Goal: Find specific page/section

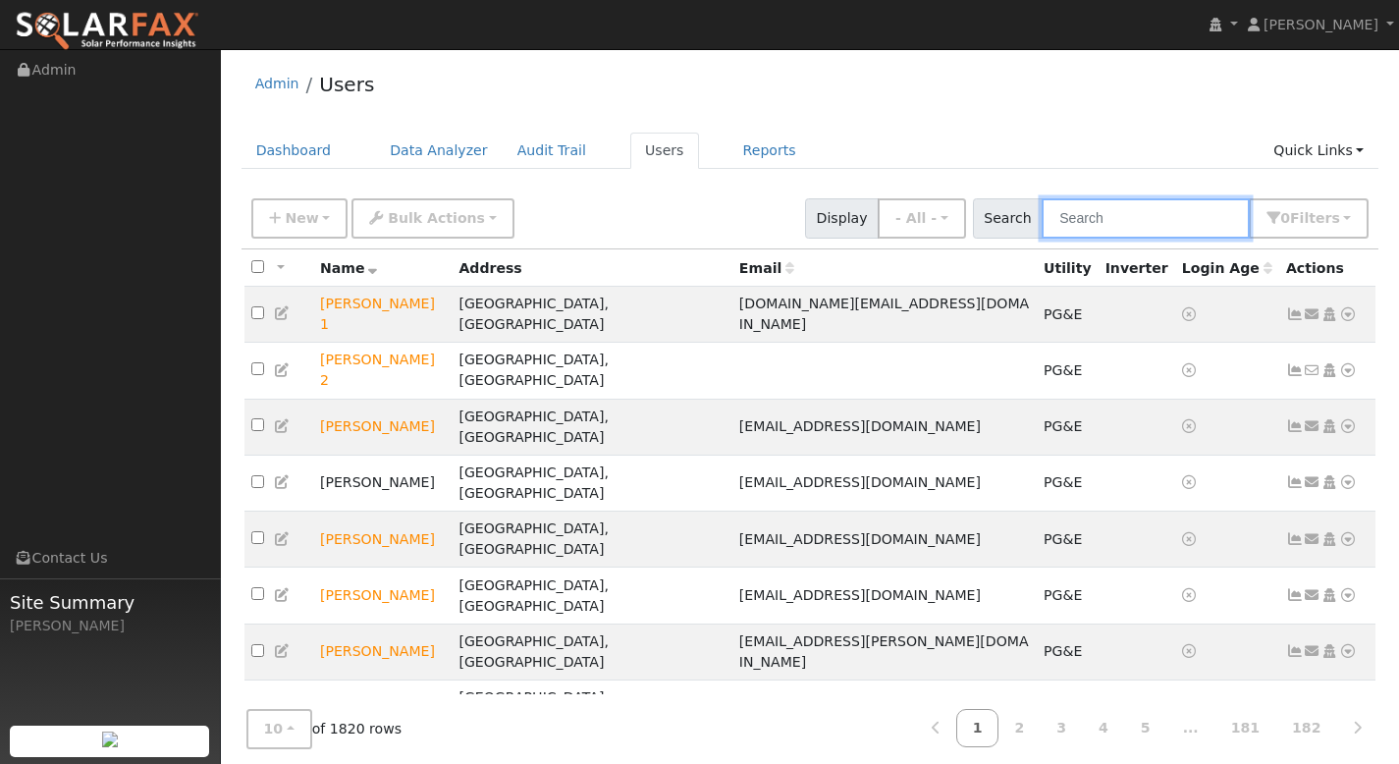
click at [1120, 222] on input "text" at bounding box center [1146, 218] width 208 height 40
paste input "[PERSON_NAME]"
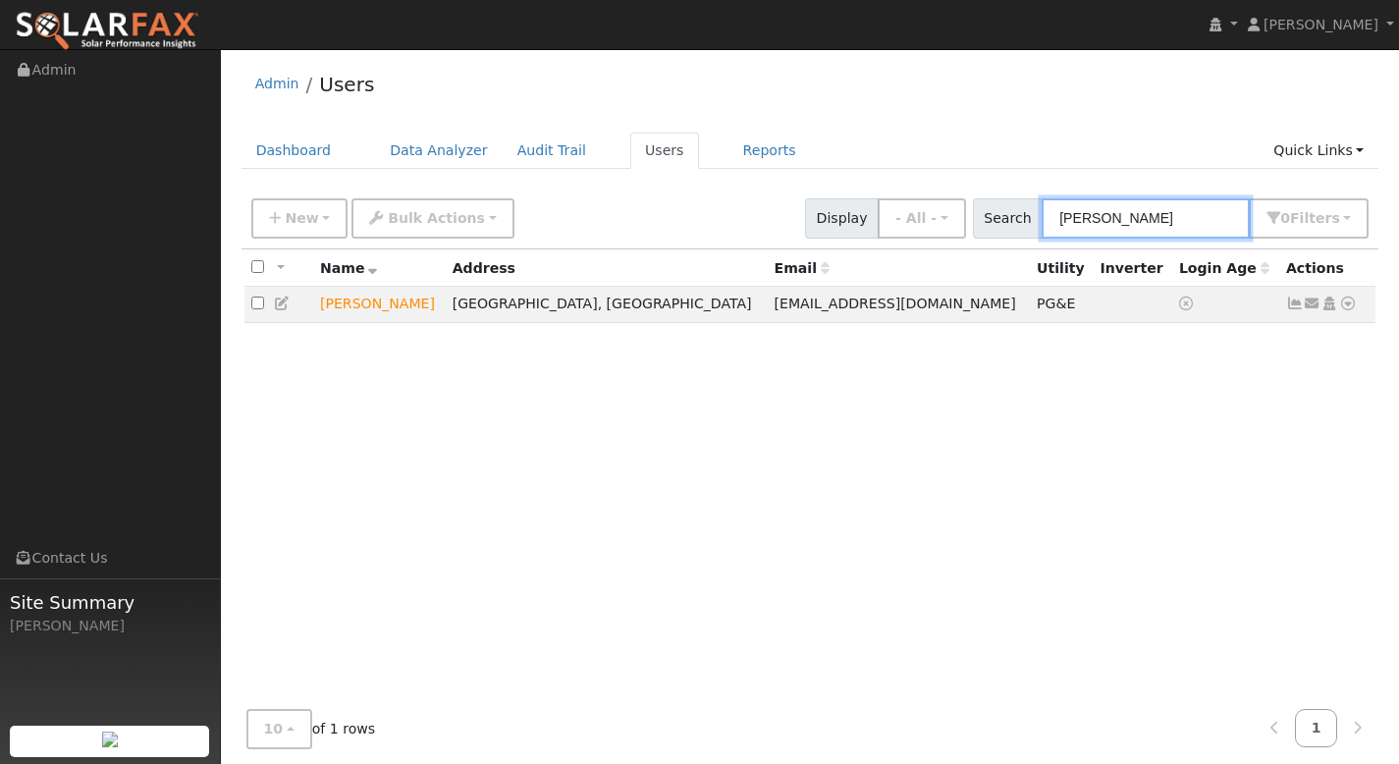
type input "[PERSON_NAME]"
click at [1294, 303] on icon at bounding box center [1295, 303] width 18 height 14
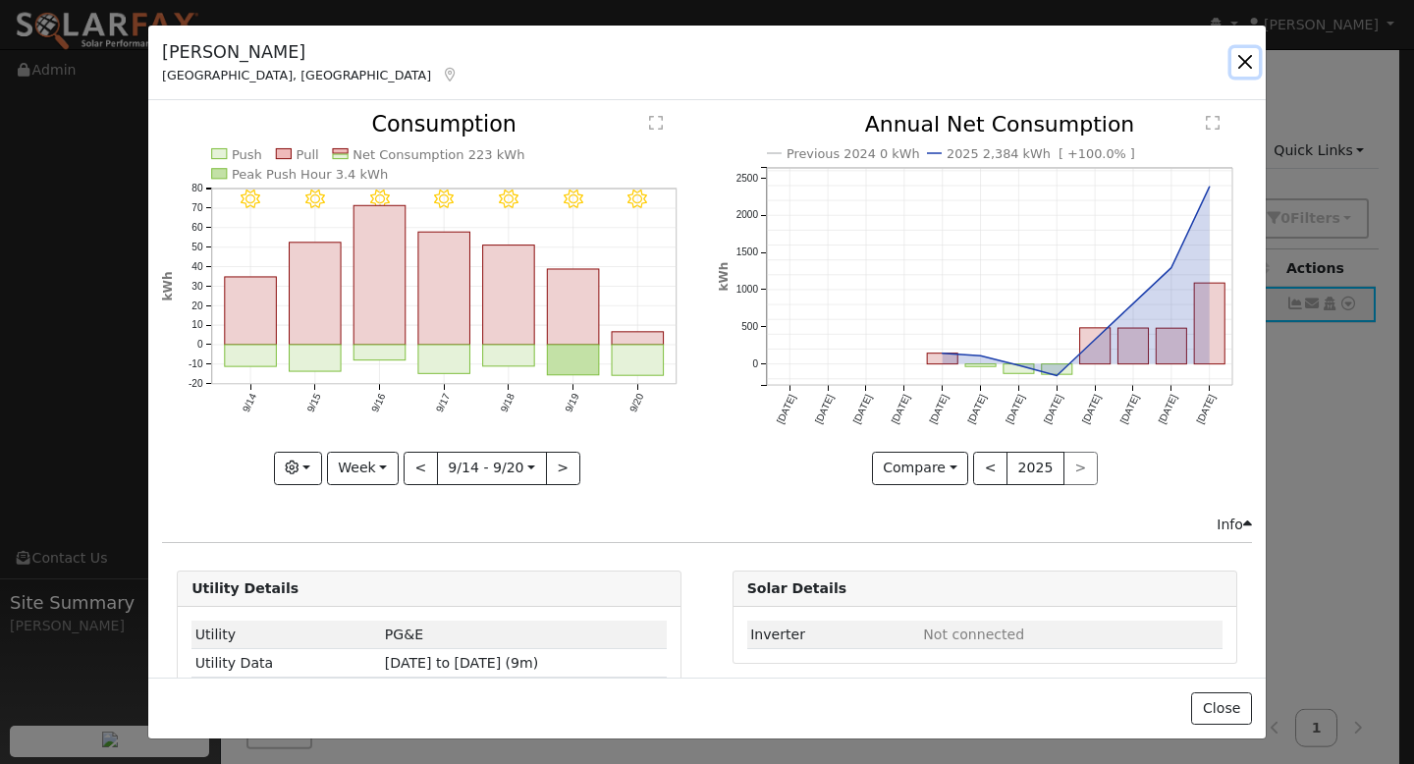
click at [1244, 65] on button "button" at bounding box center [1244, 61] width 27 height 27
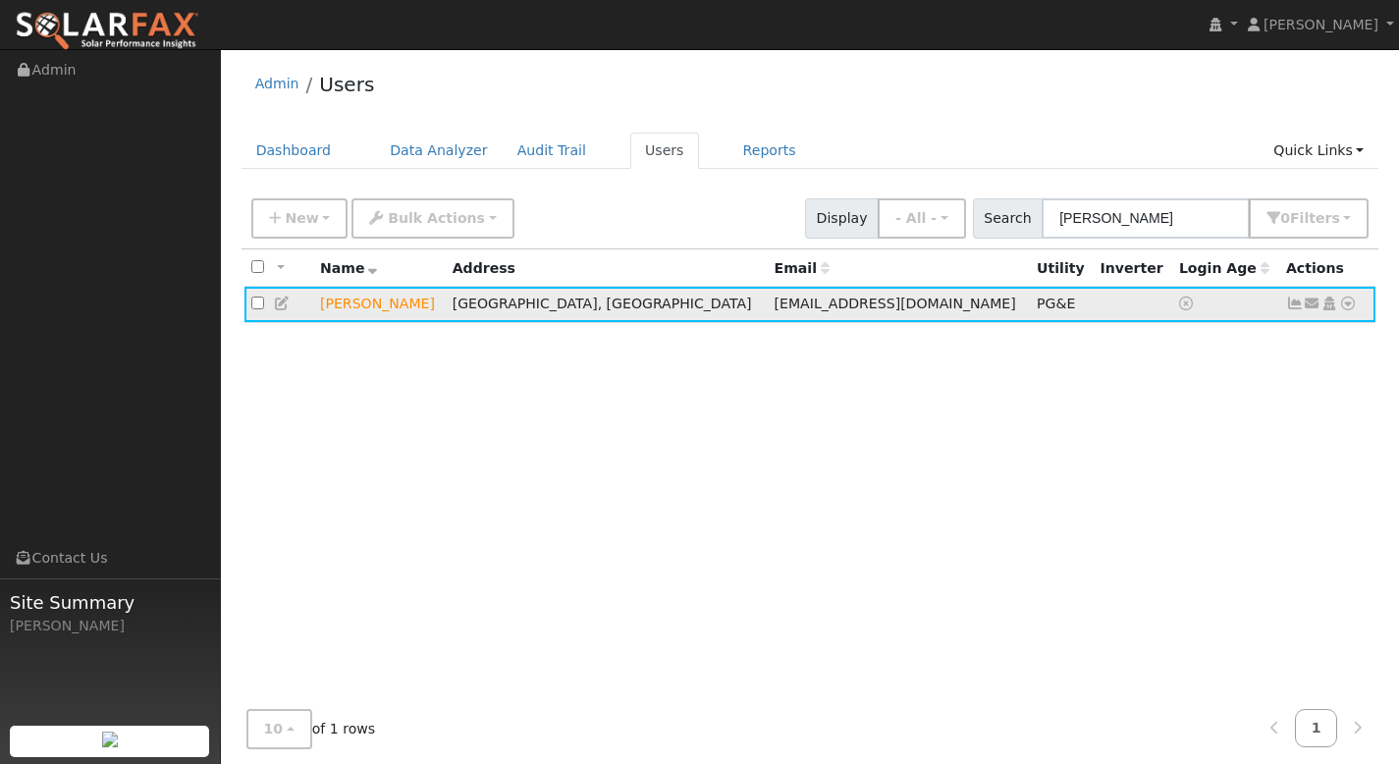
click at [1290, 306] on icon at bounding box center [1295, 303] width 18 height 14
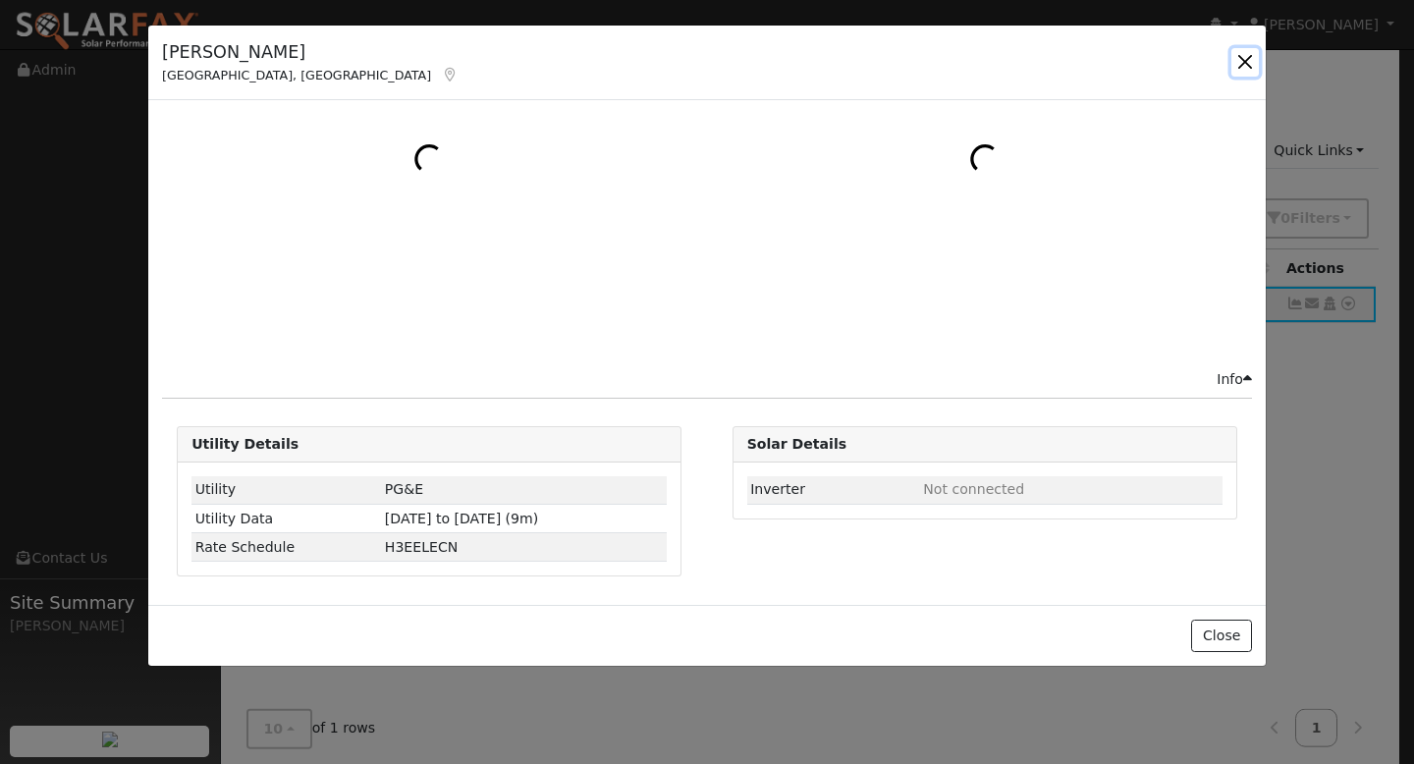
click at [1250, 72] on button "button" at bounding box center [1244, 61] width 27 height 27
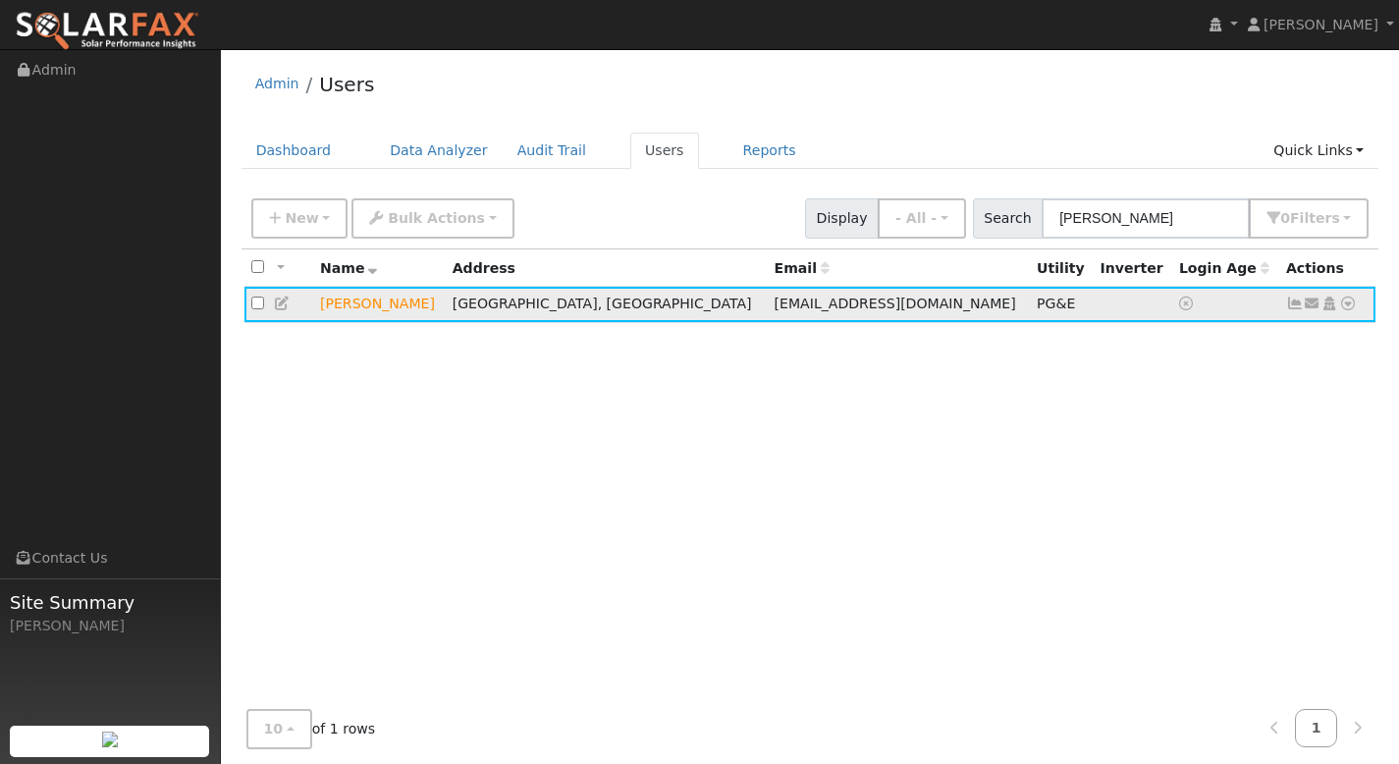
click at [1353, 303] on icon at bounding box center [1348, 303] width 18 height 14
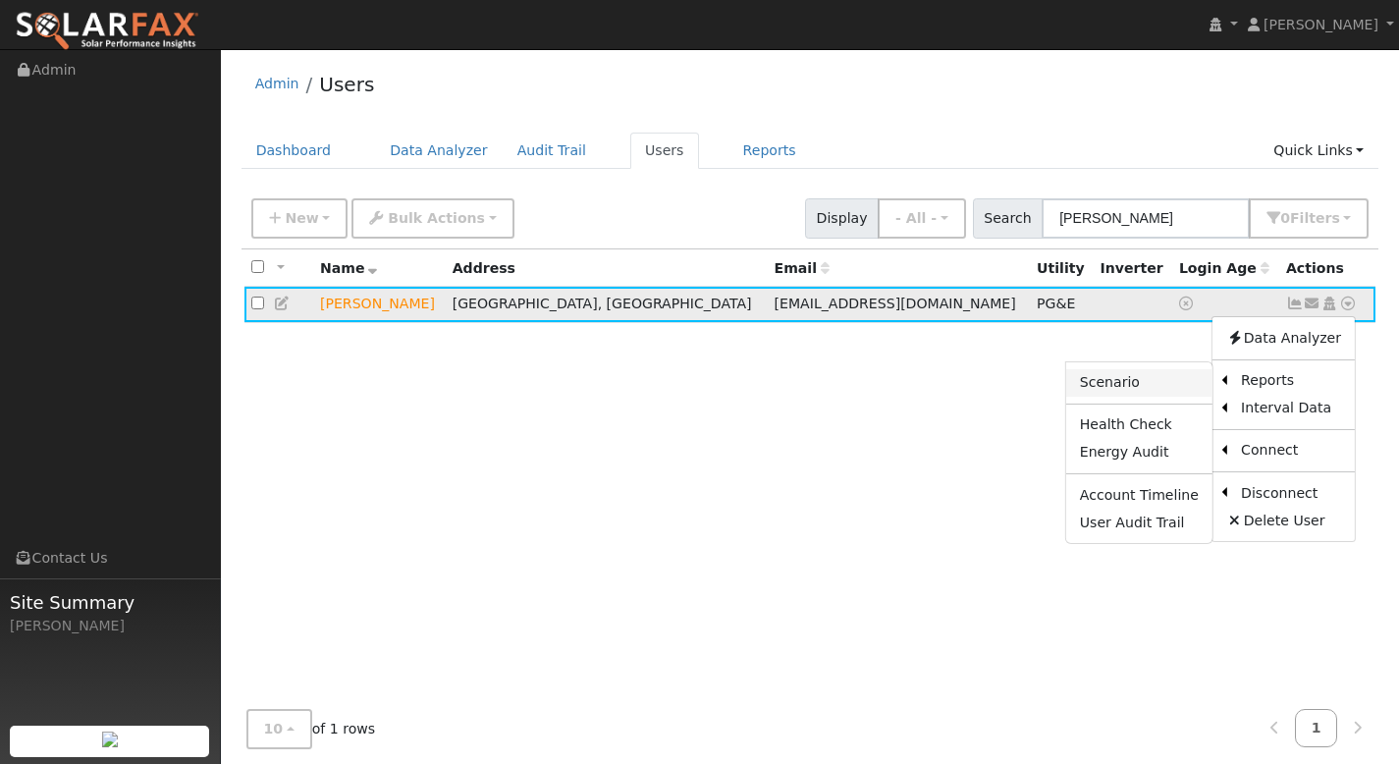
click at [1143, 392] on link "Scenario" at bounding box center [1139, 382] width 146 height 27
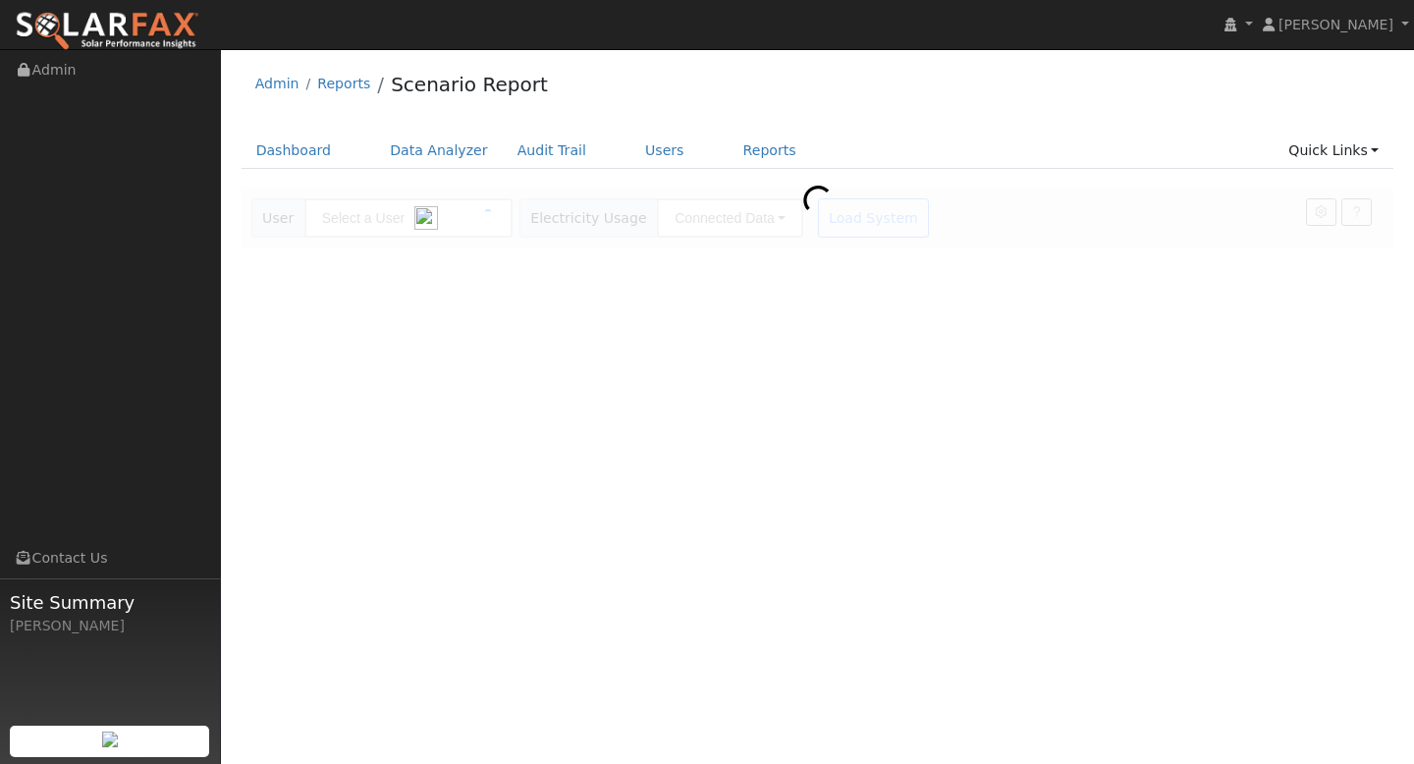
type input "[PERSON_NAME]"
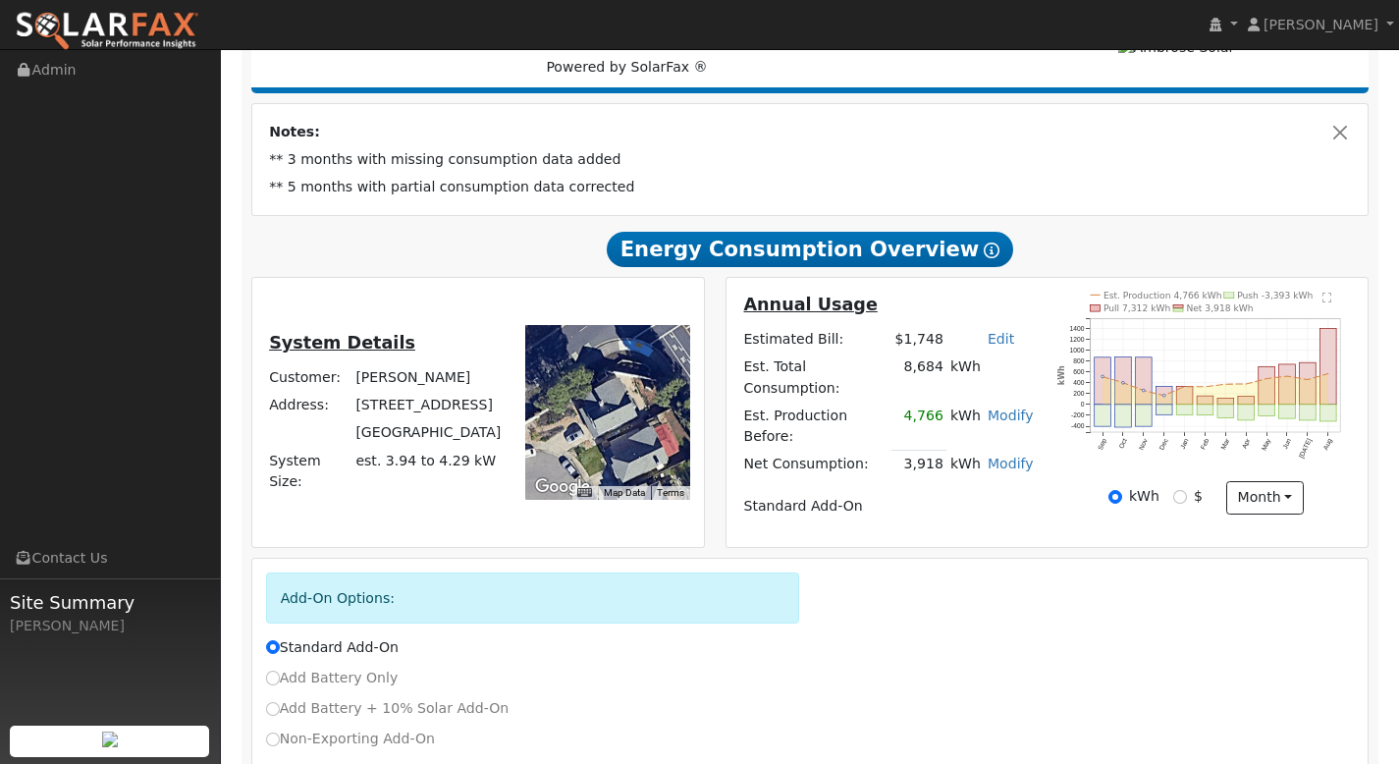
scroll to position [293, 0]
